Goal: Task Accomplishment & Management: Use online tool/utility

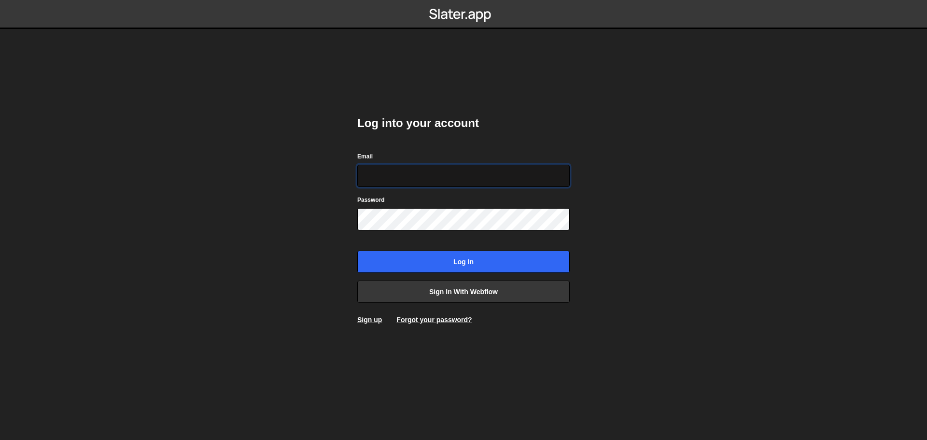
type input "[PERSON_NAME][EMAIL_ADDRESS][DOMAIN_NAME]"
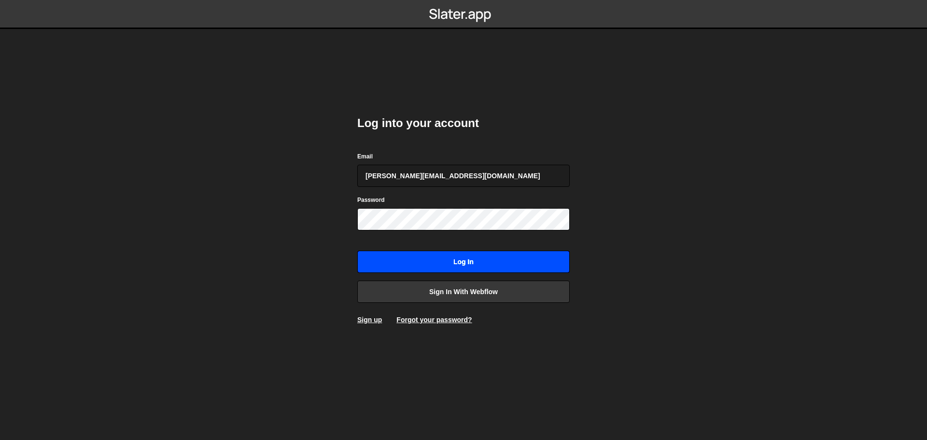
click at [498, 257] on input "Log in" at bounding box center [463, 262] width 212 height 22
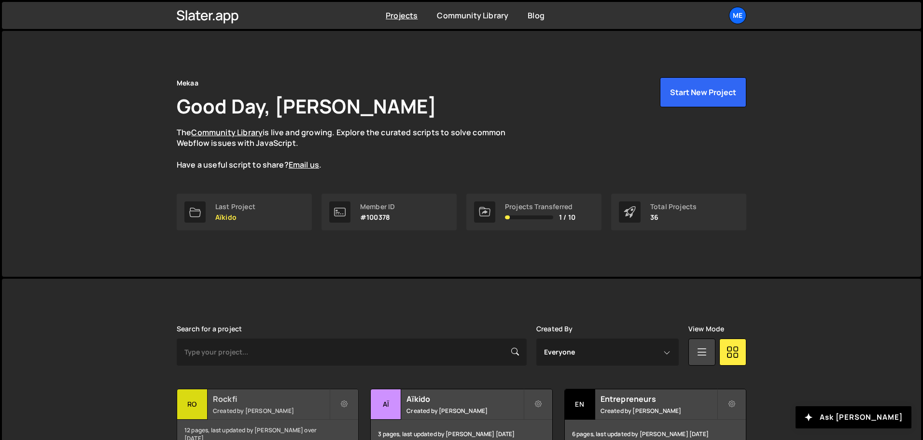
click at [303, 397] on h2 "Rockfi" at bounding box center [271, 399] width 116 height 11
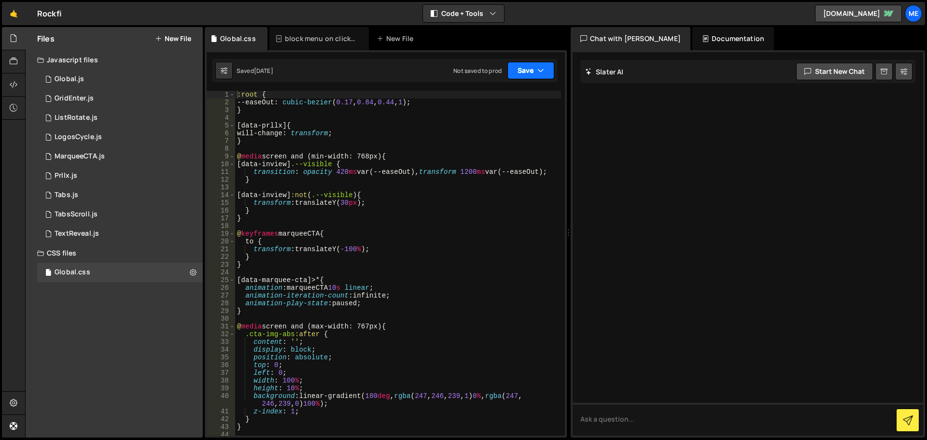
click at [525, 72] on button "Save" at bounding box center [531, 70] width 47 height 17
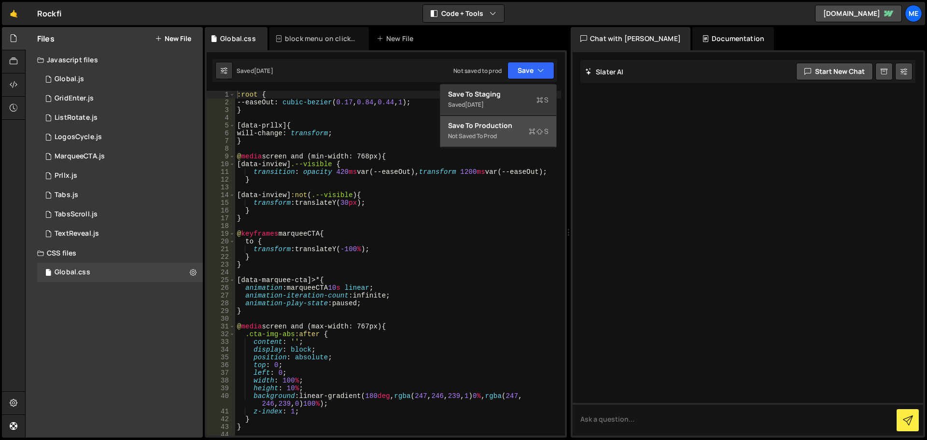
click at [506, 130] on div "Not saved to prod" at bounding box center [498, 136] width 100 height 12
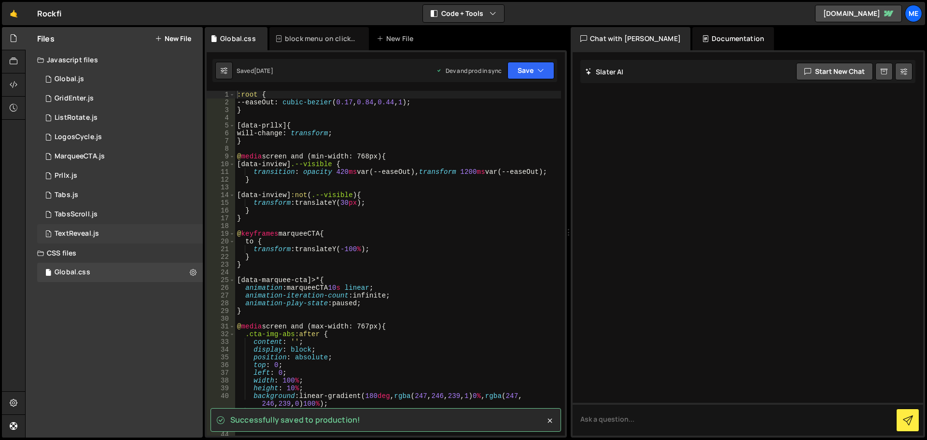
click at [113, 233] on div "1 TextReveal.js 0" at bounding box center [120, 233] width 166 height 19
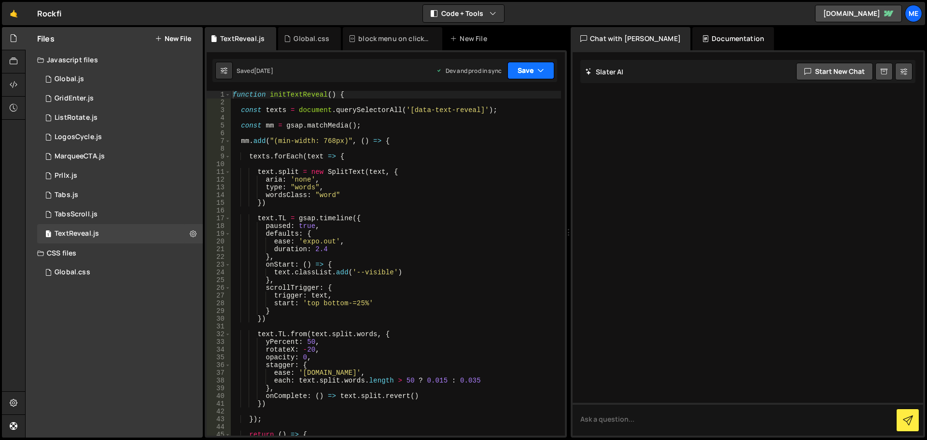
click at [545, 74] on button "Save" at bounding box center [531, 70] width 47 height 17
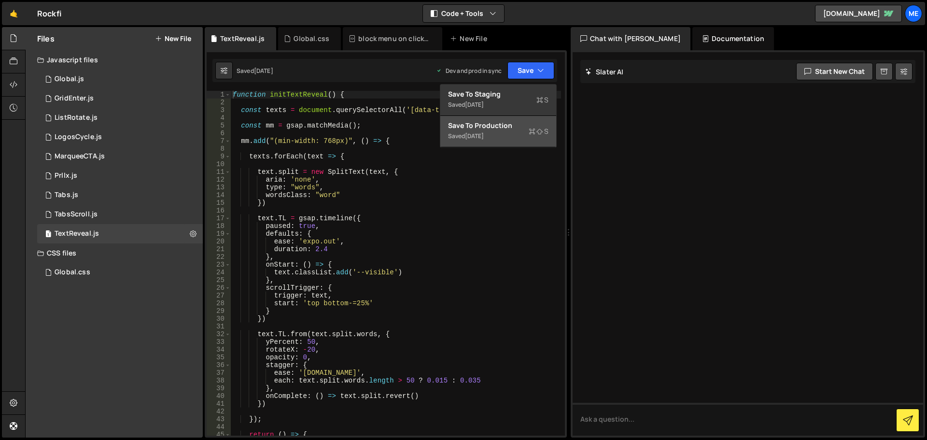
click at [501, 133] on div "Saved 1 day ago" at bounding box center [498, 136] width 100 height 12
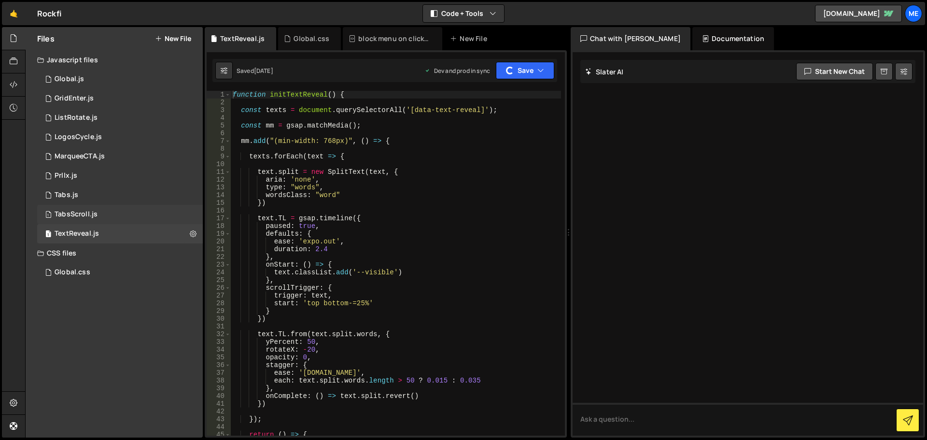
click at [140, 215] on div "1 TabsScroll.js 0" at bounding box center [120, 214] width 166 height 19
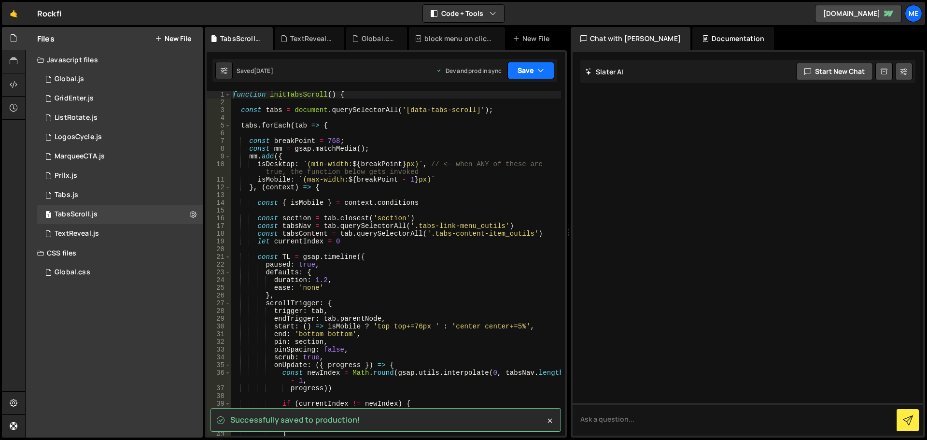
click at [519, 71] on button "Save" at bounding box center [531, 70] width 47 height 17
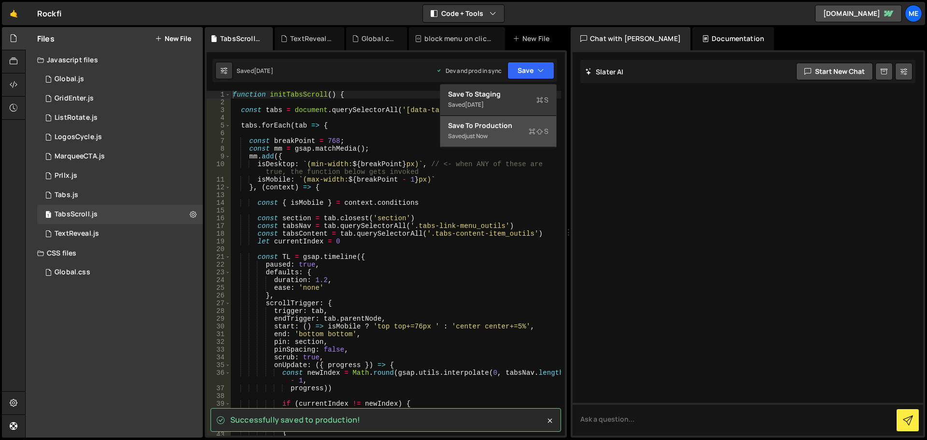
click at [477, 140] on div "just now" at bounding box center [476, 136] width 23 height 8
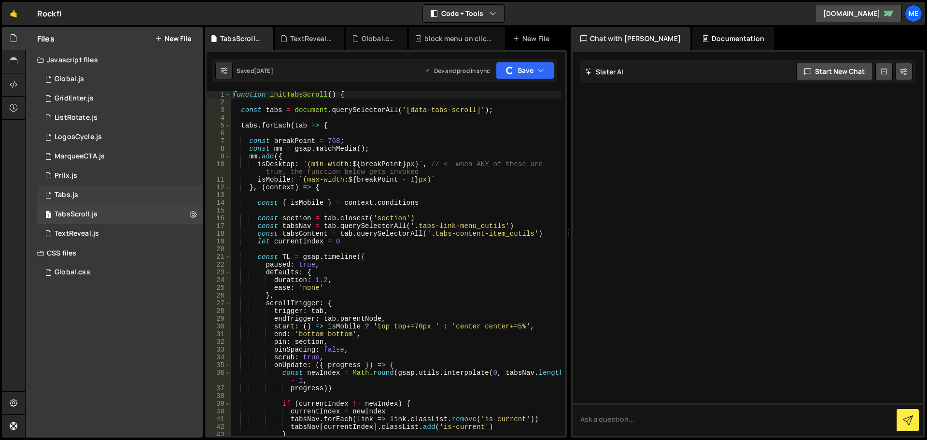
click at [116, 199] on div "1 Tabs.js 0" at bounding box center [120, 194] width 166 height 19
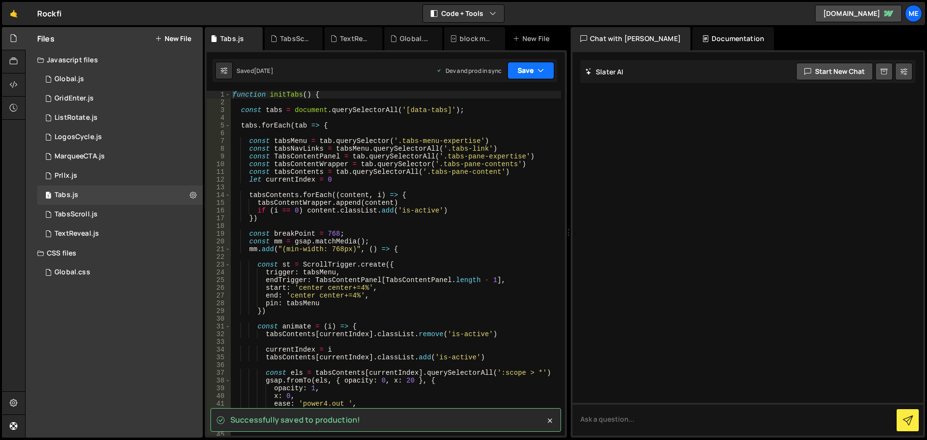
click at [542, 68] on icon "button" at bounding box center [540, 71] width 7 height 10
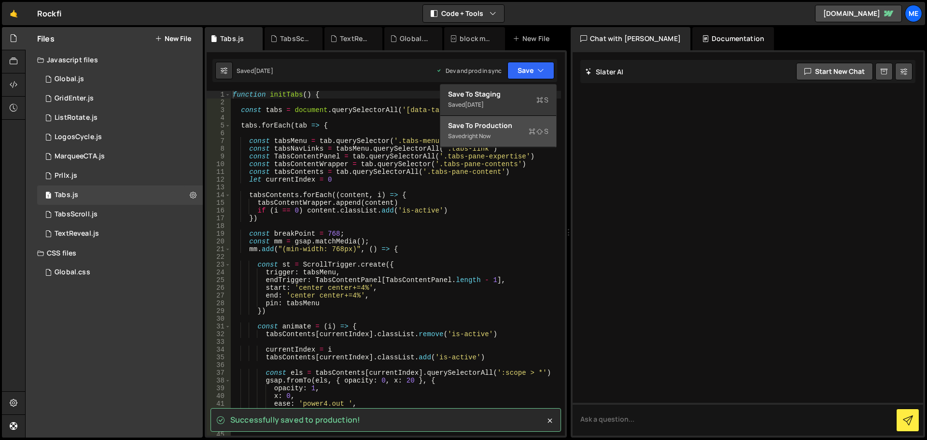
click at [502, 124] on div "Save to Production S" at bounding box center [498, 126] width 100 height 10
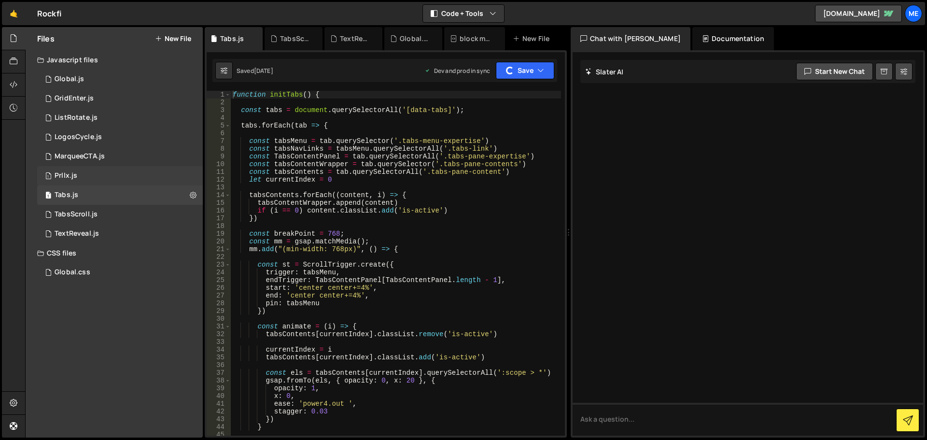
click at [116, 180] on div "1 Prllx.js 0" at bounding box center [120, 175] width 166 height 19
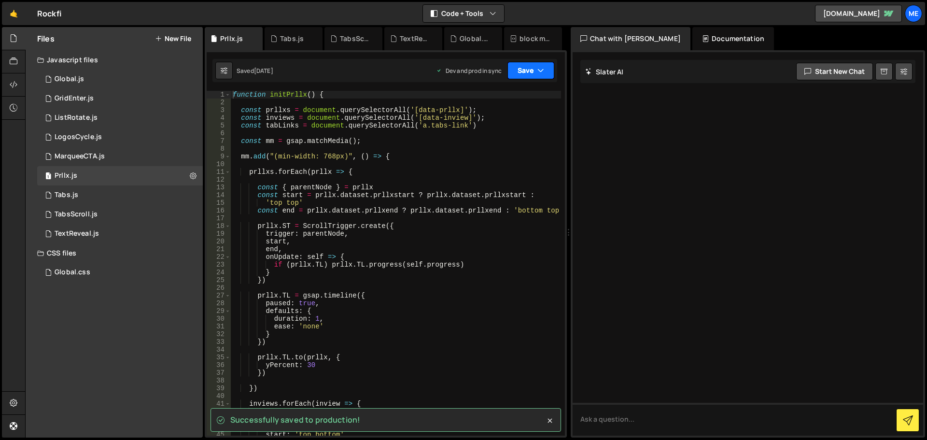
click at [523, 64] on button "Save" at bounding box center [531, 70] width 47 height 17
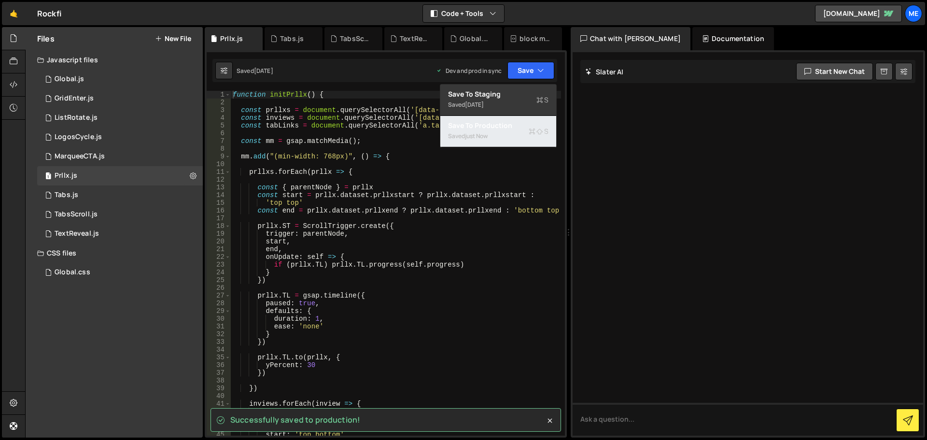
click at [487, 131] on div "Saved just now" at bounding box center [498, 136] width 100 height 12
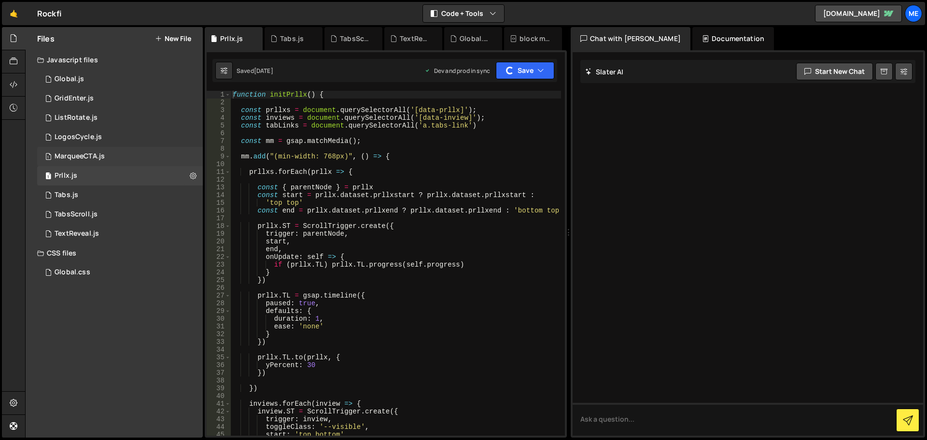
click at [155, 159] on div "1 MarqueeCTA.js 0" at bounding box center [120, 156] width 166 height 19
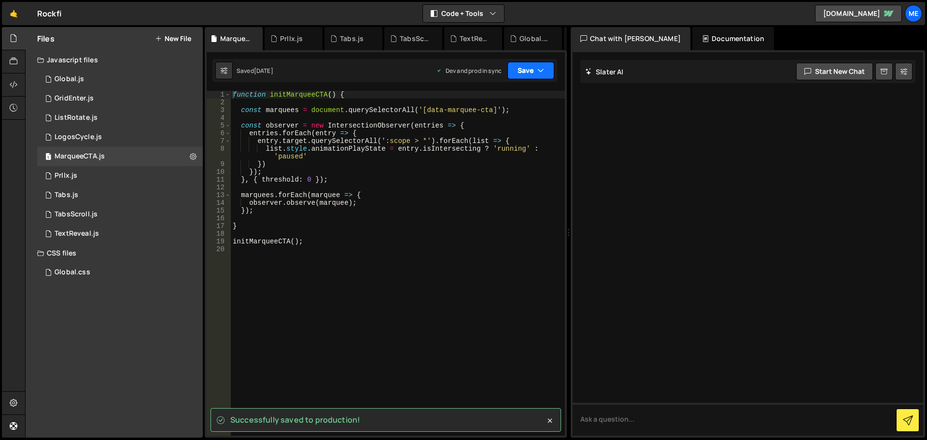
click at [534, 77] on button "Save" at bounding box center [531, 70] width 47 height 17
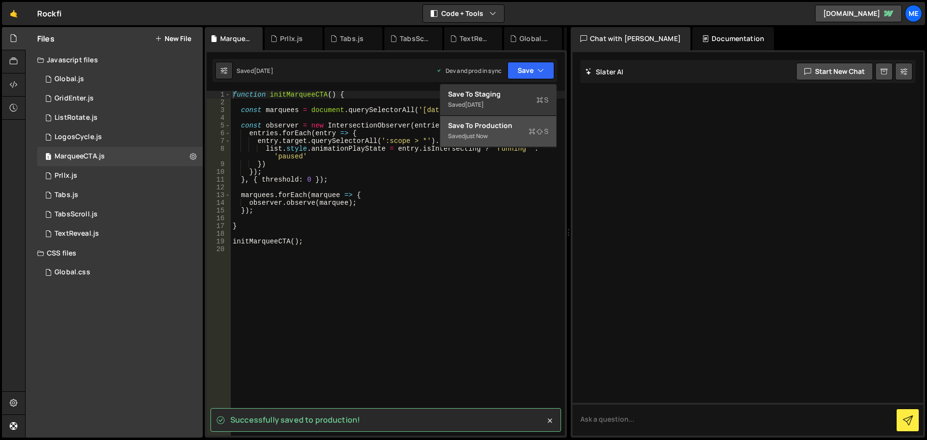
click at [509, 138] on div "Saved just now" at bounding box center [498, 136] width 100 height 12
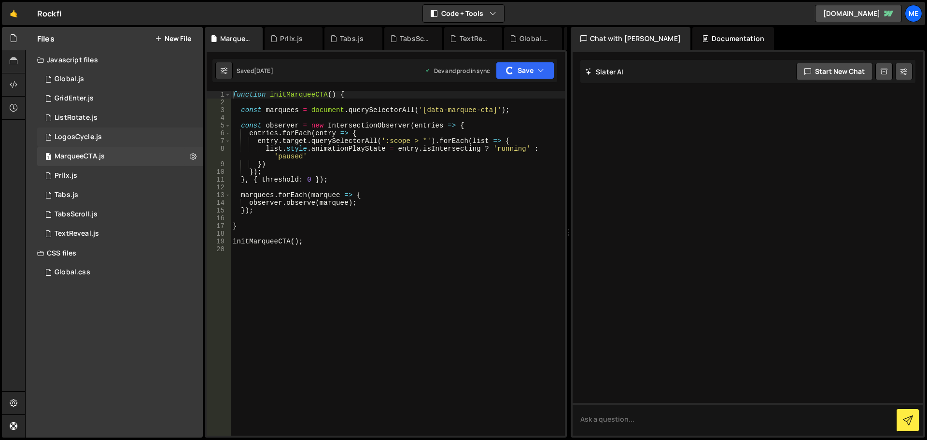
click at [117, 139] on div "1 LogosCycle.js 0" at bounding box center [120, 136] width 166 height 19
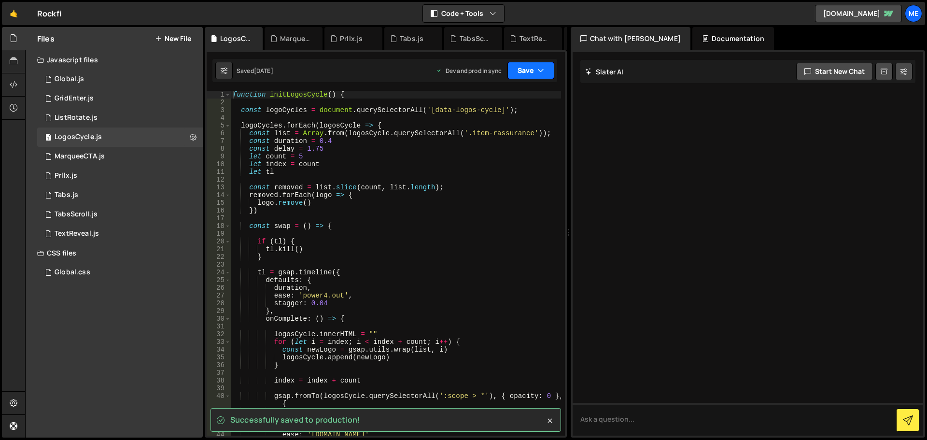
click at [547, 69] on button "Save" at bounding box center [531, 70] width 47 height 17
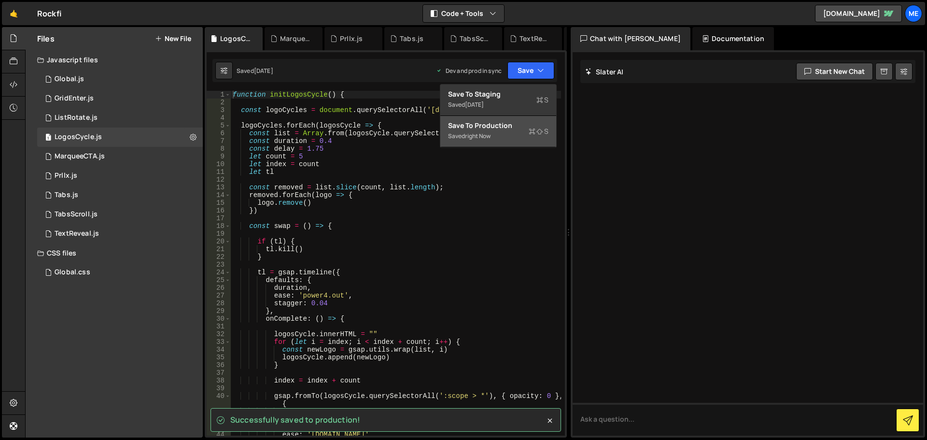
click at [508, 127] on div "Save to Production S" at bounding box center [498, 126] width 100 height 10
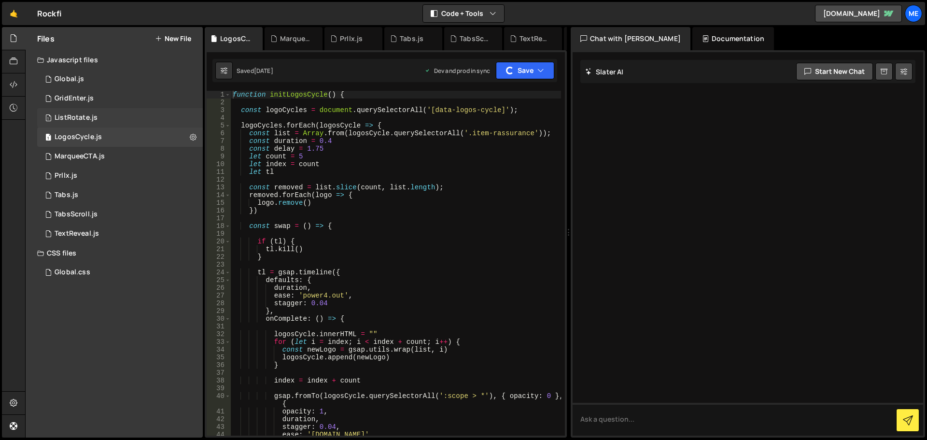
click at [114, 116] on div "1 ListRotate.js 0" at bounding box center [120, 117] width 166 height 19
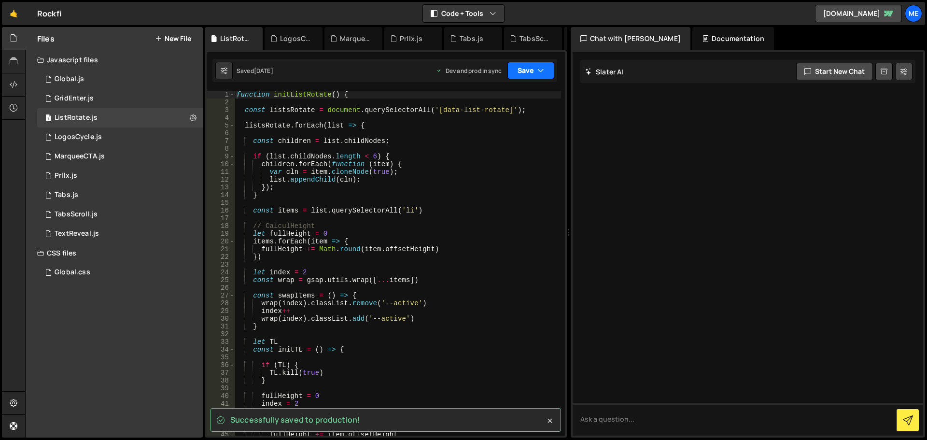
click at [528, 67] on button "Save" at bounding box center [531, 70] width 47 height 17
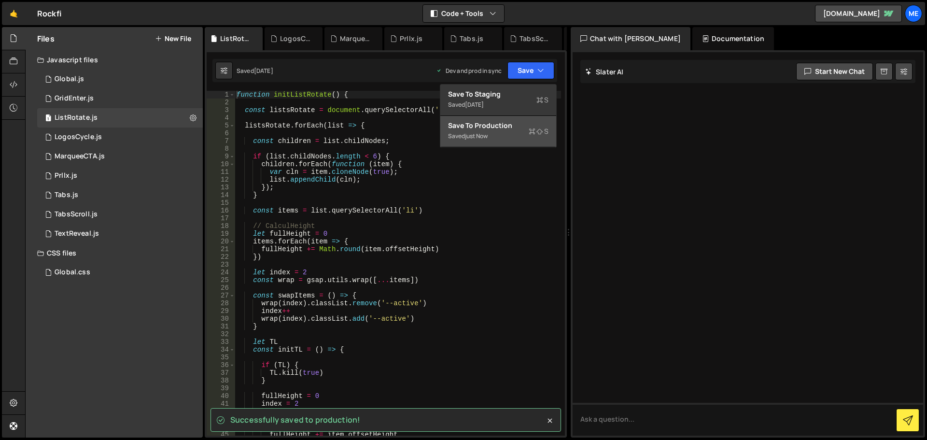
click at [505, 131] on div "Saved just now" at bounding box center [498, 136] width 100 height 12
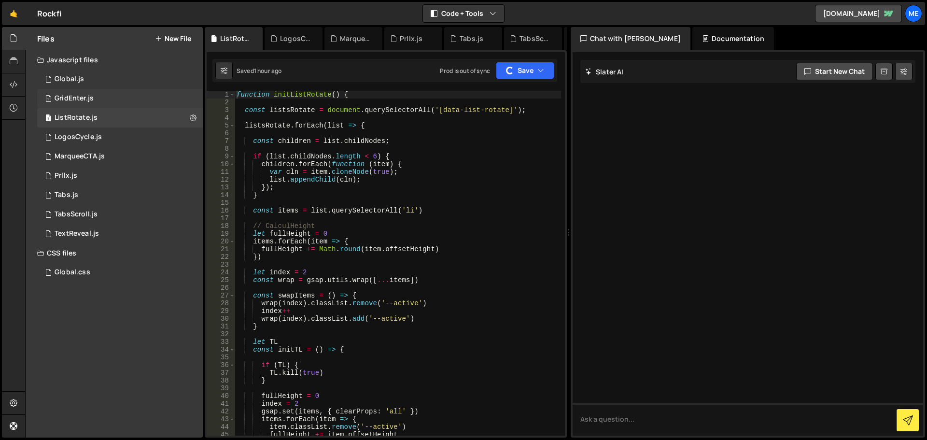
click at [130, 94] on div "1 GridEnter.js 0" at bounding box center [120, 98] width 166 height 19
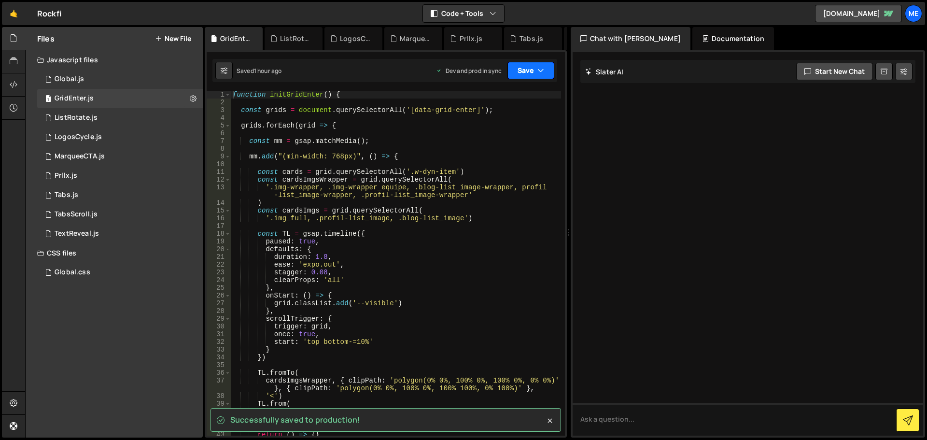
click at [523, 72] on button "Save" at bounding box center [531, 70] width 47 height 17
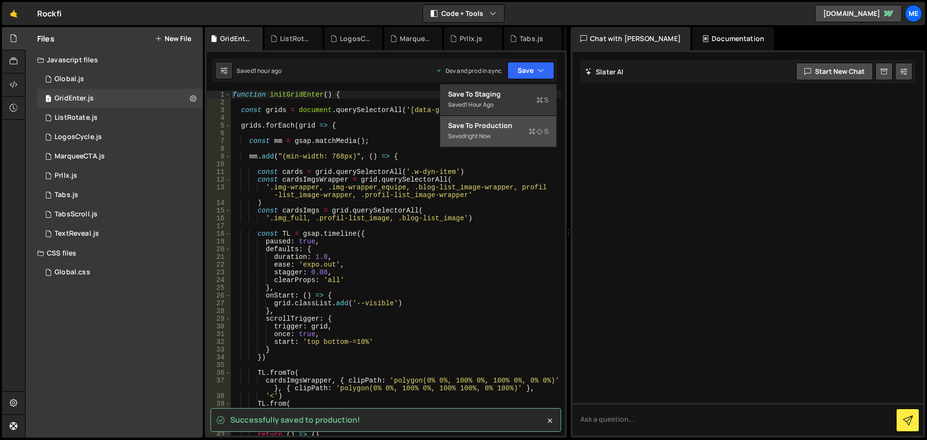
click at [481, 136] on div "right now" at bounding box center [478, 136] width 26 height 8
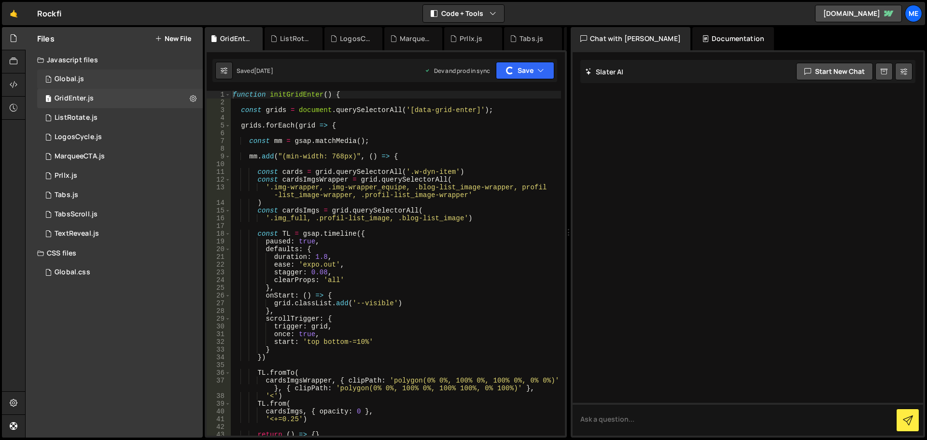
click at [111, 78] on div "1 Global.js 0" at bounding box center [120, 79] width 166 height 19
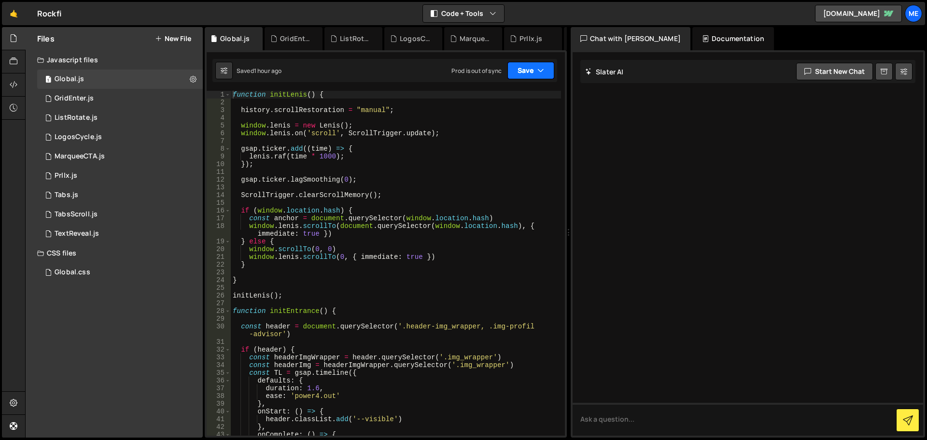
click at [527, 68] on button "Save" at bounding box center [531, 70] width 47 height 17
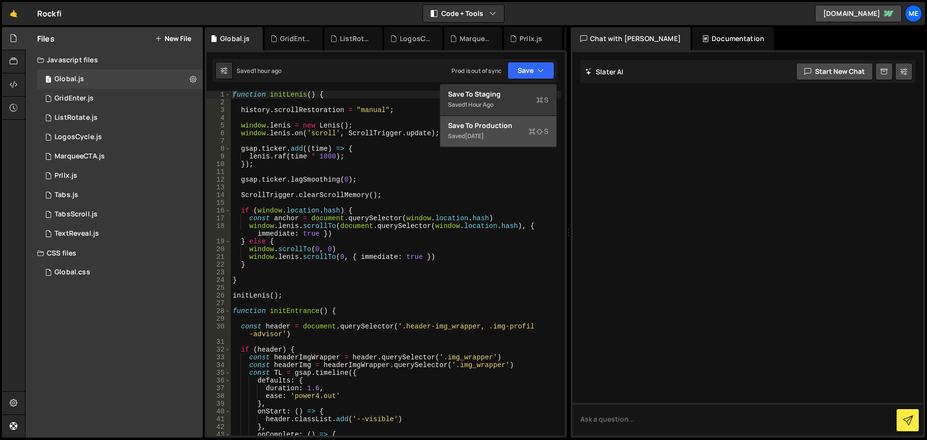
click at [500, 141] on div "Saved 1 day ago" at bounding box center [498, 136] width 100 height 12
